Goal: Use online tool/utility: Use online tool/utility

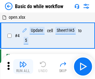
click at [23, 66] on img "button" at bounding box center [22, 63] width 7 height 7
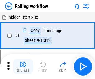
click at [23, 66] on img "button" at bounding box center [22, 63] width 7 height 7
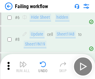
scroll to position [132, 0]
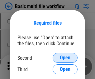
click at [65, 57] on span "Open" at bounding box center [65, 57] width 11 height 5
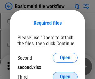
click at [65, 74] on span "Open" at bounding box center [65, 76] width 11 height 5
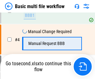
scroll to position [137, 0]
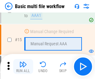
click at [23, 66] on img "button" at bounding box center [22, 63] width 7 height 7
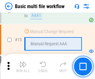
scroll to position [413, 0]
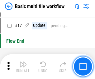
click at [23, 66] on img "button" at bounding box center [22, 63] width 7 height 7
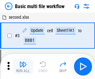
click at [23, 66] on img "button" at bounding box center [22, 63] width 7 height 7
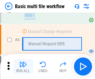
click at [23, 66] on img "button" at bounding box center [22, 63] width 7 height 7
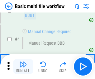
click at [23, 66] on img "button" at bounding box center [22, 63] width 7 height 7
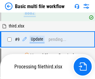
scroll to position [325, 0]
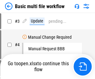
scroll to position [25, 0]
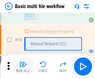
click at [23, 66] on img "button" at bounding box center [22, 63] width 7 height 7
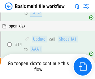
scroll to position [325, 0]
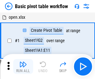
click at [23, 66] on img "button" at bounding box center [22, 63] width 7 height 7
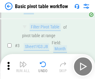
scroll to position [149, 0]
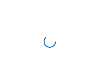
scroll to position [2, 0]
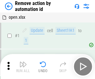
scroll to position [23, 0]
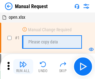
click at [23, 66] on img "button" at bounding box center [22, 63] width 7 height 7
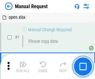
scroll to position [21, 0]
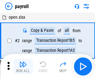
click at [23, 66] on img "button" at bounding box center [22, 63] width 7 height 7
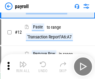
scroll to position [45, 0]
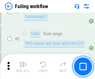
scroll to position [100, 0]
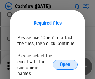
click at [65, 62] on span "Open" at bounding box center [65, 64] width 11 height 5
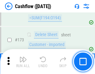
scroll to position [657, 0]
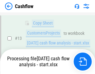
scroll to position [93, 0]
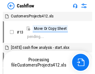
scroll to position [7, 0]
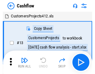
scroll to position [7, 0]
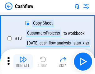
click at [23, 61] on img "button" at bounding box center [22, 59] width 7 height 7
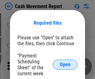
click at [65, 64] on span "Open" at bounding box center [65, 64] width 11 height 5
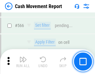
scroll to position [2844, 0]
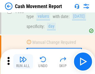
click at [23, 61] on img "button" at bounding box center [22, 59] width 7 height 7
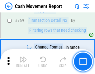
scroll to position [3448, 0]
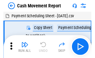
scroll to position [11, 0]
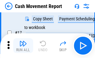
click at [23, 46] on img "button" at bounding box center [22, 43] width 7 height 7
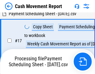
scroll to position [129, 0]
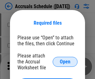
click at [65, 61] on span "Open" at bounding box center [65, 61] width 11 height 5
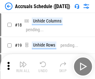
click at [23, 66] on img "button" at bounding box center [22, 63] width 7 height 7
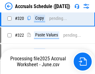
scroll to position [1154, 0]
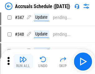
click at [23, 61] on img "button" at bounding box center [22, 59] width 7 height 7
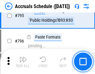
scroll to position [2701, 0]
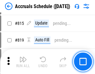
click at [23, 61] on img "button" at bounding box center [22, 59] width 7 height 7
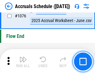
scroll to position [3717, 0]
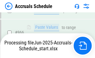
scroll to position [3346, 0]
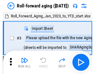
scroll to position [1, 0]
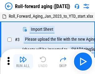
click at [23, 61] on img "button" at bounding box center [22, 59] width 7 height 7
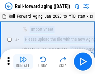
click at [23, 61] on img "button" at bounding box center [22, 59] width 7 height 7
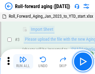
scroll to position [40, 0]
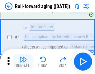
click at [23, 61] on img "button" at bounding box center [22, 59] width 7 height 7
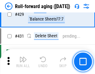
scroll to position [2152, 0]
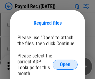
click at [65, 64] on span "Open" at bounding box center [65, 64] width 11 height 5
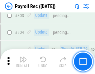
scroll to position [3942, 0]
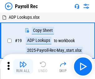
click at [23, 66] on img "button" at bounding box center [22, 63] width 7 height 7
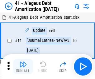
click at [23, 66] on img "button" at bounding box center [22, 63] width 7 height 7
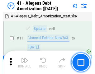
scroll to position [77, 0]
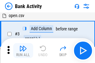
click at [23, 51] on img "button" at bounding box center [22, 48] width 7 height 7
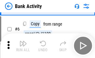
scroll to position [33, 0]
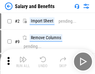
click at [23, 61] on img "button" at bounding box center [22, 59] width 7 height 7
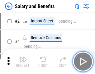
scroll to position [8, 0]
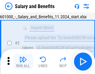
click at [23, 61] on img "button" at bounding box center [22, 59] width 7 height 7
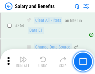
scroll to position [2922, 0]
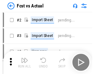
scroll to position [8, 0]
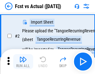
click at [23, 61] on img "button" at bounding box center [22, 59] width 7 height 7
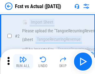
click at [23, 61] on img "button" at bounding box center [22, 59] width 7 height 7
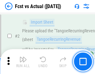
scroll to position [58, 0]
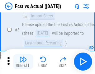
click at [23, 61] on img "button" at bounding box center [22, 59] width 7 height 7
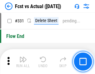
scroll to position [2970, 0]
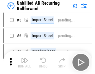
scroll to position [13, 0]
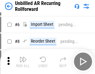
click at [23, 61] on img "button" at bounding box center [22, 59] width 7 height 7
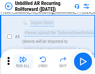
click at [23, 61] on img "button" at bounding box center [22, 59] width 7 height 7
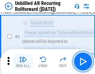
scroll to position [58, 0]
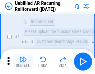
click at [23, 61] on img "button" at bounding box center [22, 59] width 7 height 7
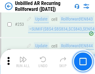
scroll to position [2108, 0]
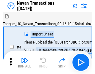
scroll to position [10, 0]
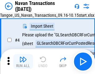
click at [23, 61] on img "button" at bounding box center [22, 59] width 7 height 7
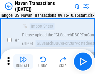
click at [23, 61] on img "button" at bounding box center [22, 59] width 7 height 7
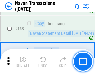
scroll to position [2012, 0]
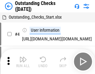
click at [23, 61] on img "button" at bounding box center [22, 59] width 7 height 7
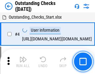
scroll to position [26, 0]
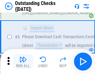
click at [23, 61] on img "button" at bounding box center [22, 59] width 7 height 7
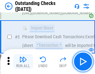
scroll to position [65, 0]
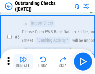
click at [23, 61] on img "button" at bounding box center [22, 59] width 7 height 7
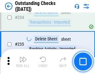
scroll to position [1884, 0]
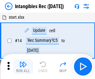
click at [23, 66] on img "button" at bounding box center [22, 63] width 7 height 7
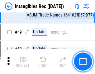
scroll to position [242, 0]
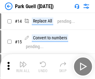
click at [23, 61] on img "button" at bounding box center [22, 63] width 7 height 7
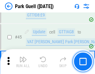
scroll to position [776, 0]
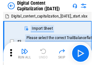
scroll to position [18, 0]
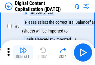
click at [23, 52] on img "button" at bounding box center [22, 49] width 7 height 7
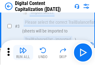
click at [23, 52] on img "button" at bounding box center [22, 49] width 7 height 7
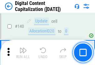
scroll to position [658, 0]
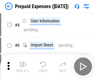
click at [23, 61] on img "button" at bounding box center [22, 63] width 7 height 7
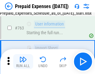
click at [23, 61] on img "button" at bounding box center [22, 59] width 7 height 7
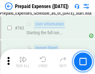
scroll to position [1756, 0]
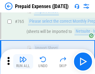
click at [23, 61] on img "button" at bounding box center [22, 59] width 7 height 7
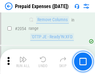
scroll to position [6486, 0]
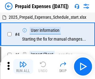
click at [23, 66] on img "button" at bounding box center [22, 63] width 7 height 7
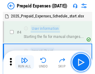
scroll to position [27, 0]
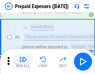
click at [23, 61] on img "button" at bounding box center [22, 59] width 7 height 7
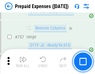
scroll to position [2211, 0]
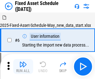
click at [23, 66] on img "button" at bounding box center [22, 63] width 7 height 7
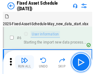
scroll to position [34, 0]
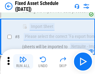
click at [23, 61] on img "button" at bounding box center [22, 59] width 7 height 7
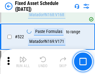
scroll to position [2157, 0]
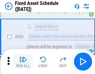
click at [23, 61] on img "button" at bounding box center [22, 59] width 7 height 7
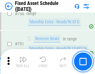
scroll to position [3025, 0]
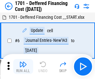
click at [23, 66] on img "button" at bounding box center [22, 63] width 7 height 7
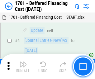
scroll to position [74, 0]
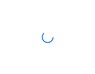
scroll to position [1, 0]
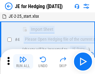
click at [23, 61] on img "button" at bounding box center [22, 59] width 7 height 7
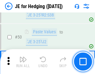
scroll to position [402, 0]
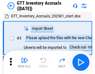
scroll to position [1, 0]
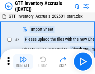
click at [23, 61] on img "button" at bounding box center [22, 59] width 7 height 7
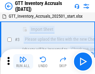
click at [23, 61] on img "button" at bounding box center [22, 59] width 7 height 7
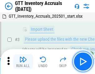
scroll to position [40, 0]
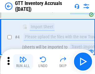
click at [23, 61] on img "button" at bounding box center [22, 59] width 7 height 7
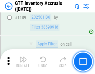
scroll to position [5067, 0]
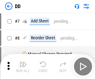
click at [23, 66] on img "button" at bounding box center [22, 63] width 7 height 7
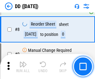
scroll to position [60, 0]
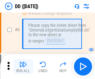
click at [23, 66] on img "button" at bounding box center [22, 63] width 7 height 7
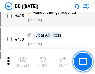
scroll to position [2776, 0]
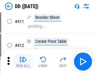
click at [23, 61] on img "button" at bounding box center [22, 59] width 7 height 7
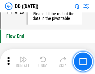
scroll to position [2970, 0]
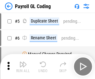
click at [23, 66] on img "button" at bounding box center [22, 63] width 7 height 7
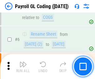
scroll to position [74, 0]
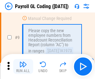
click at [23, 66] on img "button" at bounding box center [22, 63] width 7 height 7
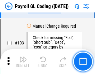
scroll to position [1456, 0]
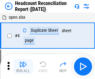
click at [23, 66] on img "button" at bounding box center [22, 63] width 7 height 7
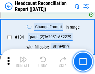
scroll to position [746, 0]
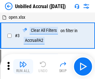
click at [23, 66] on img "button" at bounding box center [22, 63] width 7 height 7
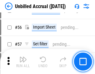
scroll to position [648, 0]
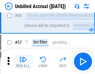
click at [23, 61] on img "button" at bounding box center [22, 59] width 7 height 7
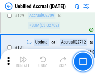
scroll to position [1848, 0]
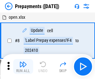
click at [23, 66] on img "button" at bounding box center [22, 63] width 7 height 7
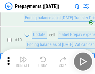
scroll to position [39, 0]
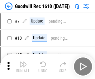
click at [23, 66] on img "button" at bounding box center [22, 63] width 7 height 7
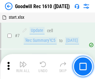
scroll to position [106, 0]
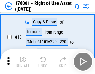
scroll to position [40, 0]
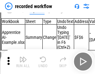
click at [23, 61] on img "button" at bounding box center [22, 59] width 7 height 7
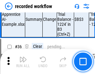
scroll to position [1940, 0]
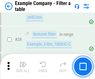
scroll to position [568, 0]
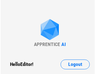
scroll to position [10, 0]
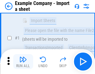
click at [23, 61] on img "button" at bounding box center [22, 59] width 7 height 7
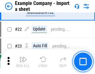
scroll to position [137, 0]
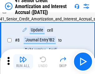
click at [23, 61] on img "button" at bounding box center [22, 59] width 7 height 7
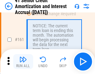
click at [23, 61] on img "button" at bounding box center [22, 59] width 7 height 7
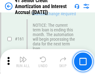
scroll to position [664, 0]
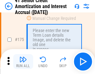
click at [23, 61] on img "button" at bounding box center [22, 59] width 7 height 7
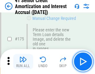
scroll to position [727, 0]
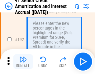
click at [23, 61] on img "button" at bounding box center [22, 59] width 7 height 7
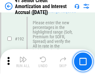
scroll to position [792, 0]
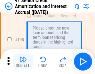
click at [23, 61] on img "button" at bounding box center [22, 59] width 7 height 7
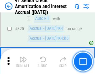
scroll to position [1585, 0]
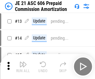
click at [23, 61] on img "button" at bounding box center [22, 63] width 7 height 7
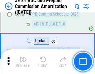
scroll to position [1159, 0]
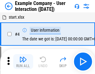
click at [23, 61] on img "button" at bounding box center [22, 59] width 7 height 7
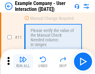
click at [23, 61] on img "button" at bounding box center [22, 59] width 7 height 7
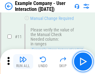
scroll to position [134, 0]
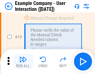
click at [23, 61] on img "button" at bounding box center [22, 59] width 7 height 7
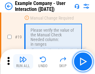
click at [23, 61] on img "button" at bounding box center [22, 59] width 7 height 7
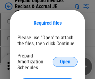
click at [65, 61] on span "Open" at bounding box center [65, 61] width 11 height 5
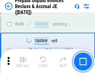
scroll to position [838, 0]
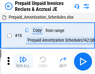
click at [23, 61] on img "button" at bounding box center [22, 59] width 7 height 7
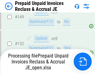
scroll to position [806, 0]
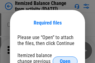
click at [65, 59] on span "Open" at bounding box center [65, 61] width 11 height 5
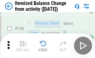
scroll to position [1194, 0]
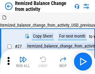
scroll to position [10, 0]
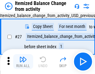
click at [23, 61] on img "button" at bounding box center [22, 59] width 7 height 7
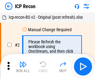
scroll to position [3, 0]
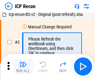
click at [23, 66] on img "button" at bounding box center [22, 63] width 7 height 7
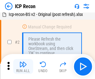
click at [23, 66] on img "button" at bounding box center [22, 63] width 7 height 7
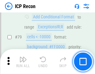
scroll to position [608, 0]
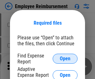
click at [65, 58] on span "Open" at bounding box center [65, 58] width 11 height 5
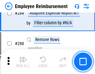
scroll to position [1687, 0]
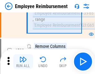
click at [23, 61] on img "button" at bounding box center [22, 59] width 7 height 7
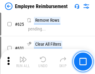
scroll to position [3715, 0]
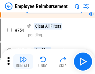
click at [23, 61] on img "button" at bounding box center [22, 59] width 7 height 7
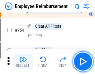
click at [23, 61] on img "button" at bounding box center [22, 59] width 7 height 7
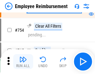
click at [23, 61] on img "button" at bounding box center [22, 59] width 7 height 7
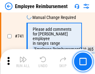
scroll to position [4354, 0]
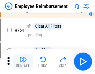
click at [23, 61] on img "button" at bounding box center [22, 59] width 7 height 7
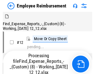
scroll to position [21, 0]
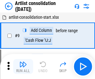
click at [23, 66] on img "button" at bounding box center [22, 63] width 7 height 7
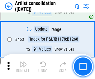
scroll to position [2717, 0]
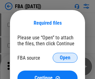
click at [65, 57] on span "Open" at bounding box center [65, 57] width 11 height 5
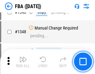
scroll to position [6565, 0]
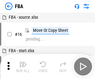
scroll to position [6, 0]
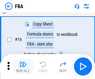
click at [23, 66] on img "button" at bounding box center [22, 63] width 7 height 7
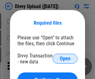
click at [65, 58] on span "Open" at bounding box center [65, 58] width 11 height 5
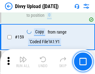
scroll to position [643, 0]
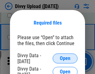
click at [65, 58] on span "Open" at bounding box center [65, 58] width 11 height 5
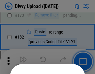
scroll to position [697, 0]
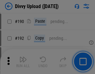
scroll to position [783, 0]
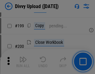
scroll to position [902, 0]
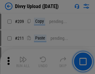
scroll to position [1054, 0]
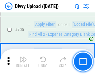
scroll to position [4245, 0]
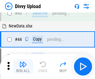
click at [23, 66] on img "button" at bounding box center [22, 63] width 7 height 7
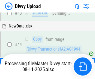
scroll to position [68, 0]
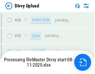
scroll to position [643, 0]
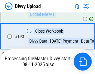
scroll to position [867, 0]
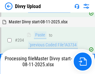
scroll to position [1036, 0]
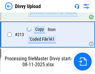
scroll to position [1242, 0]
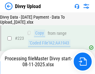
scroll to position [1415, 0]
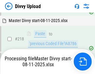
scroll to position [1336, 0]
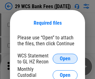
click at [65, 58] on span "Open" at bounding box center [65, 58] width 11 height 5
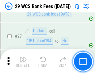
scroll to position [605, 0]
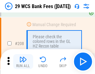
click at [23, 61] on img "button" at bounding box center [22, 59] width 7 height 7
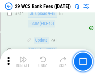
scroll to position [3122, 0]
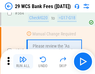
click at [23, 61] on img "button" at bounding box center [22, 59] width 7 height 7
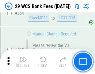
scroll to position [3356, 0]
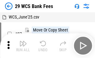
scroll to position [11, 0]
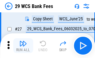
click at [23, 46] on img "button" at bounding box center [22, 43] width 7 height 7
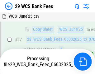
scroll to position [124, 0]
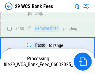
scroll to position [3313, 0]
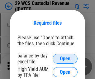
click at [65, 58] on span "Open" at bounding box center [65, 58] width 11 height 5
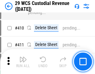
scroll to position [2874, 0]
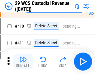
click at [23, 61] on img "button" at bounding box center [22, 59] width 7 height 7
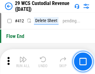
scroll to position [2963, 0]
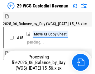
scroll to position [15, 0]
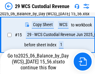
scroll to position [141, 0]
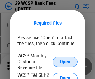
click at [65, 61] on span "Open" at bounding box center [65, 61] width 11 height 5
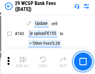
scroll to position [3127, 0]
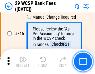
click at [23, 61] on img "button" at bounding box center [22, 59] width 7 height 7
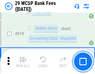
scroll to position [3791, 0]
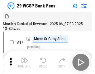
scroll to position [15, 0]
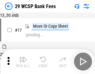
click at [23, 61] on img "button" at bounding box center [22, 59] width 7 height 7
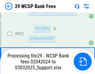
scroll to position [3815, 0]
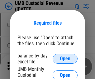
click at [65, 58] on span "Open" at bounding box center [65, 58] width 11 height 5
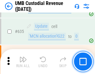
scroll to position [3247, 0]
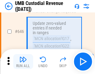
click at [23, 61] on img "button" at bounding box center [22, 59] width 7 height 7
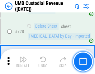
scroll to position [3828, 0]
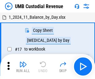
scroll to position [5, 0]
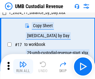
click at [23, 66] on img "button" at bounding box center [22, 63] width 7 height 7
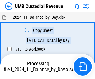
scroll to position [5, 0]
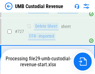
scroll to position [3787, 0]
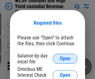
click at [65, 58] on span "Open" at bounding box center [65, 58] width 11 height 5
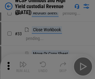
scroll to position [142, 0]
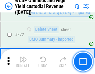
scroll to position [5252, 0]
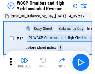
scroll to position [3, 0]
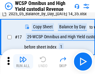
click at [23, 61] on img "button" at bounding box center [22, 59] width 7 height 7
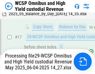
scroll to position [129, 0]
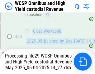
scroll to position [307, 0]
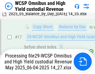
scroll to position [129, 0]
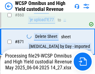
scroll to position [5238, 0]
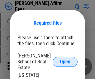
click at [65, 59] on span "Open" at bounding box center [65, 61] width 11 height 5
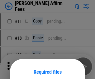
scroll to position [49, 0]
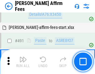
scroll to position [1687, 0]
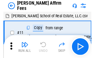
scroll to position [6, 0]
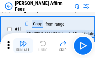
click at [23, 46] on img "button" at bounding box center [22, 43] width 7 height 7
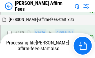
scroll to position [1408, 0]
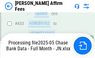
scroll to position [1627, 0]
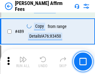
scroll to position [1620, 0]
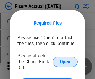
click at [65, 59] on span "Open" at bounding box center [65, 61] width 11 height 5
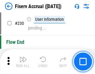
scroll to position [1966, 0]
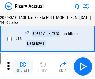
click at [23, 66] on img "button" at bounding box center [22, 63] width 7 height 7
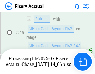
scroll to position [1883, 0]
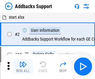
click at [23, 61] on img "button" at bounding box center [22, 63] width 7 height 7
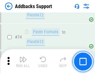
scroll to position [452, 0]
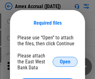
click at [65, 61] on span "Open" at bounding box center [65, 61] width 11 height 5
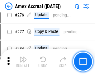
scroll to position [1615, 0]
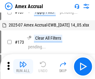
click at [23, 66] on img "button" at bounding box center [22, 63] width 7 height 7
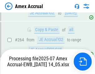
scroll to position [1772, 0]
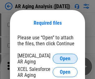
click at [65, 57] on span "Open" at bounding box center [65, 58] width 11 height 5
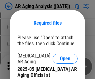
scroll to position [187, 0]
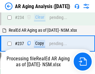
scroll to position [962, 0]
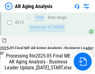
scroll to position [955, 0]
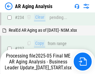
scroll to position [980, 0]
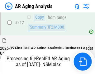
scroll to position [928, 0]
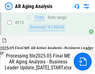
scroll to position [933, 0]
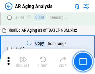
scroll to position [955, 0]
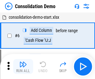
click at [23, 66] on img "button" at bounding box center [22, 63] width 7 height 7
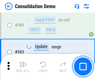
scroll to position [2080, 0]
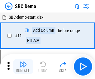
click at [23, 66] on img "button" at bounding box center [22, 63] width 7 height 7
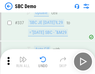
scroll to position [1632, 0]
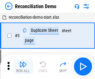
click at [23, 66] on img "button" at bounding box center [22, 63] width 7 height 7
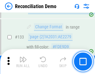
scroll to position [737, 0]
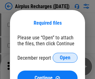
click at [65, 57] on span "Open" at bounding box center [65, 57] width 11 height 5
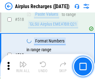
scroll to position [2670, 0]
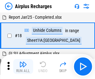
click at [23, 66] on img "button" at bounding box center [22, 63] width 7 height 7
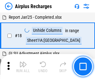
scroll to position [27, 0]
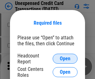
click at [65, 58] on span "Open" at bounding box center [65, 58] width 11 height 5
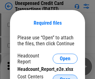
click at [65, 77] on span "Open" at bounding box center [65, 79] width 11 height 5
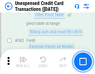
scroll to position [1596, 0]
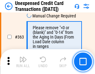
click at [23, 61] on img "button" at bounding box center [22, 59] width 7 height 7
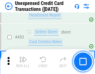
scroll to position [2116, 0]
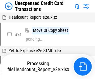
scroll to position [10, 0]
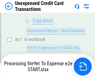
scroll to position [101, 0]
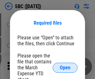
click at [65, 67] on span "Open" at bounding box center [65, 67] width 11 height 5
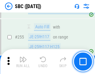
scroll to position [1213, 0]
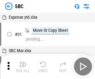
scroll to position [6, 0]
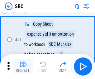
click at [23, 66] on img "button" at bounding box center [22, 63] width 7 height 7
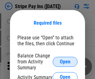
click at [65, 61] on span "Open" at bounding box center [65, 61] width 11 height 5
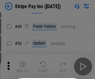
scroll to position [113, 0]
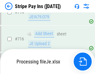
scroll to position [3217, 0]
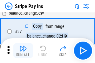
click at [23, 51] on img "button" at bounding box center [22, 48] width 7 height 7
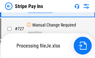
scroll to position [3203, 0]
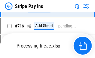
scroll to position [3203, 0]
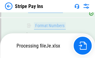
scroll to position [3203, 0]
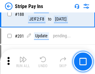
scroll to position [884, 0]
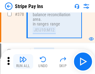
click at [23, 61] on img "button" at bounding box center [22, 59] width 7 height 7
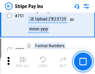
scroll to position [3196, 0]
